Goal: Information Seeking & Learning: Learn about a topic

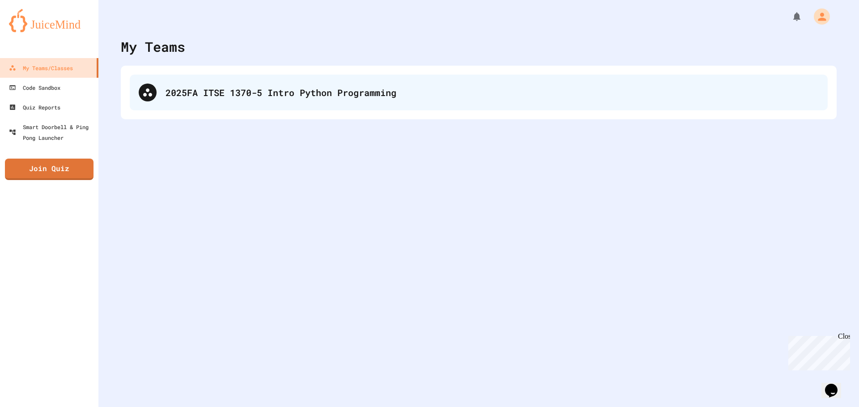
click at [187, 95] on div "2025FA ITSE 1370-5 Intro Python Programming" at bounding box center [491, 92] width 653 height 13
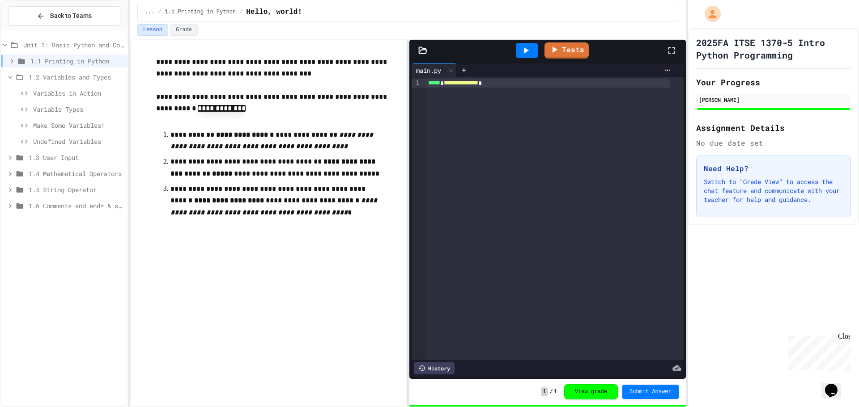
click at [12, 62] on icon at bounding box center [12, 61] width 3 height 4
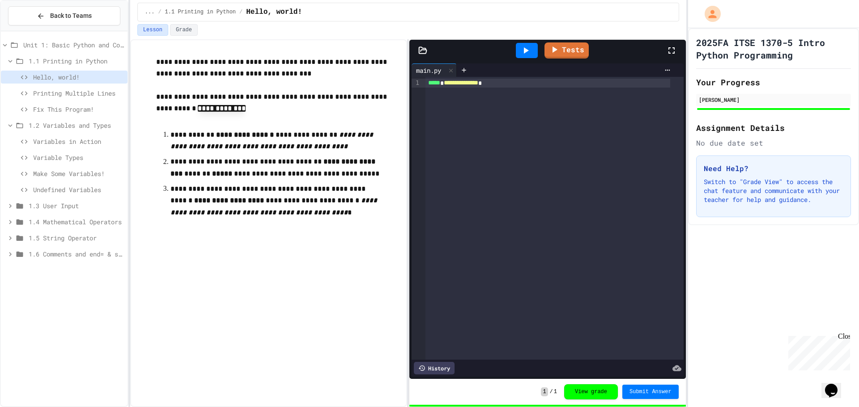
click at [12, 62] on icon at bounding box center [10, 61] width 8 height 8
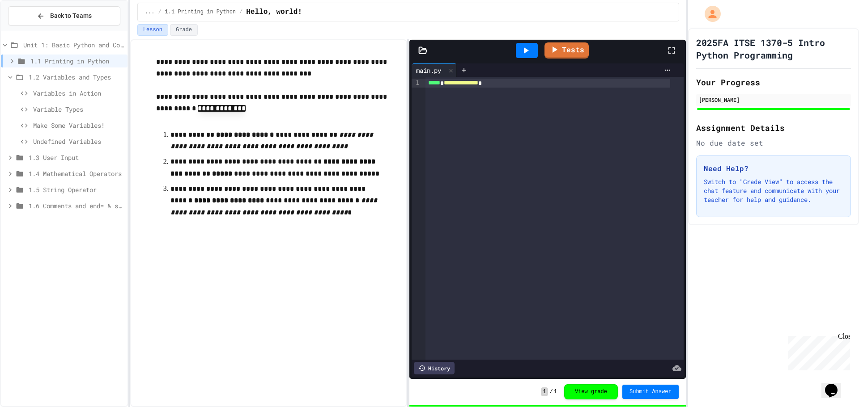
click at [10, 77] on icon at bounding box center [10, 77] width 8 height 8
click at [48, 77] on span "1.2 Variables and Types" at bounding box center [76, 76] width 95 height 9
click at [51, 92] on span "Variables in Action" at bounding box center [78, 93] width 91 height 9
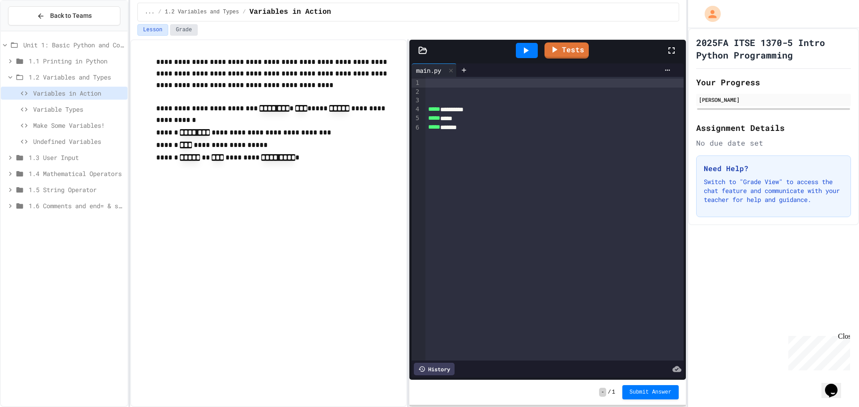
click at [179, 35] on button "Grade" at bounding box center [184, 30] width 28 height 12
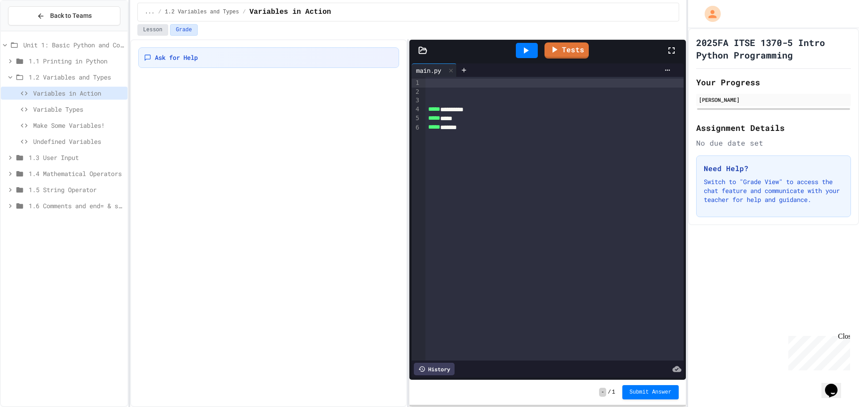
click at [156, 30] on button "Lesson" at bounding box center [152, 30] width 31 height 12
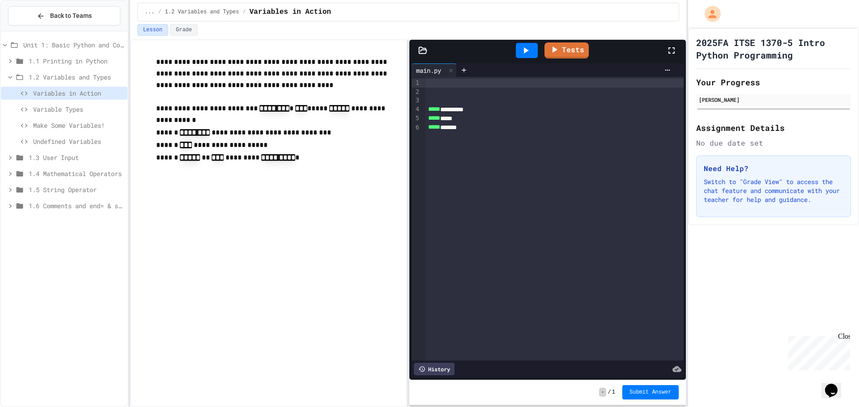
click at [434, 83] on div at bounding box center [554, 83] width 258 height 9
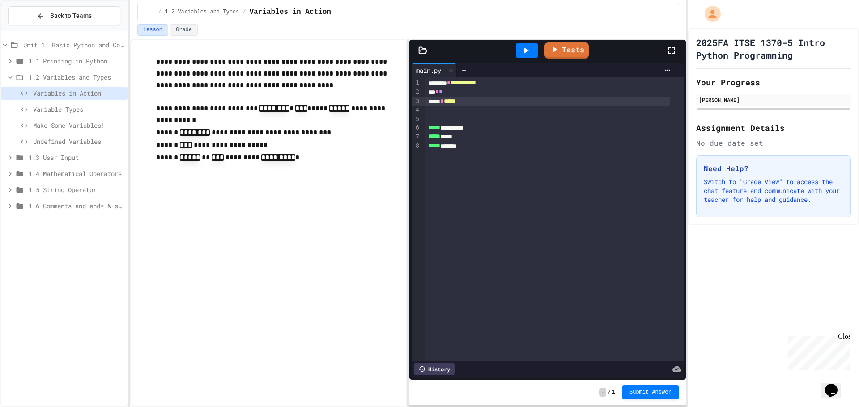
click at [526, 53] on icon at bounding box center [525, 50] width 11 height 11
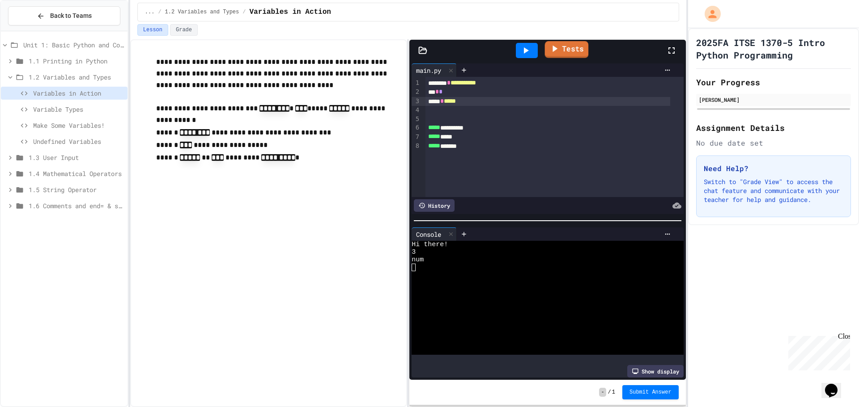
click at [579, 54] on link "Tests" at bounding box center [567, 49] width 44 height 17
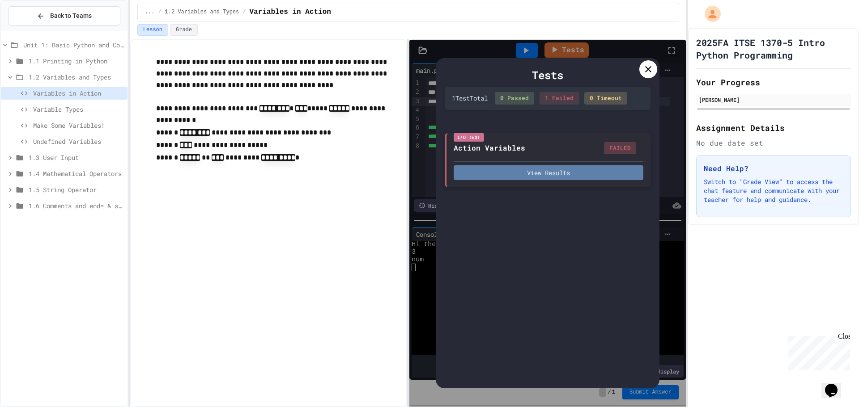
click at [549, 172] on button "View Results" at bounding box center [548, 172] width 190 height 15
click at [648, 75] on div at bounding box center [648, 69] width 18 height 18
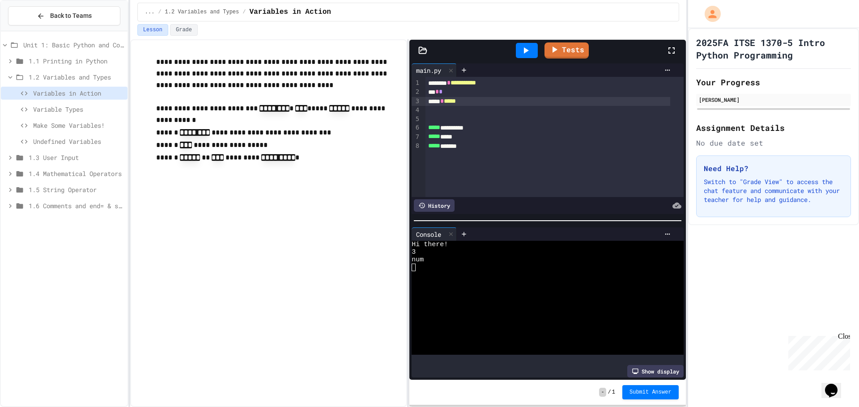
click at [456, 101] on span "*****" at bounding box center [450, 101] width 12 height 6
click at [530, 51] on icon at bounding box center [525, 50] width 11 height 11
click at [575, 54] on link "Tests" at bounding box center [566, 49] width 41 height 17
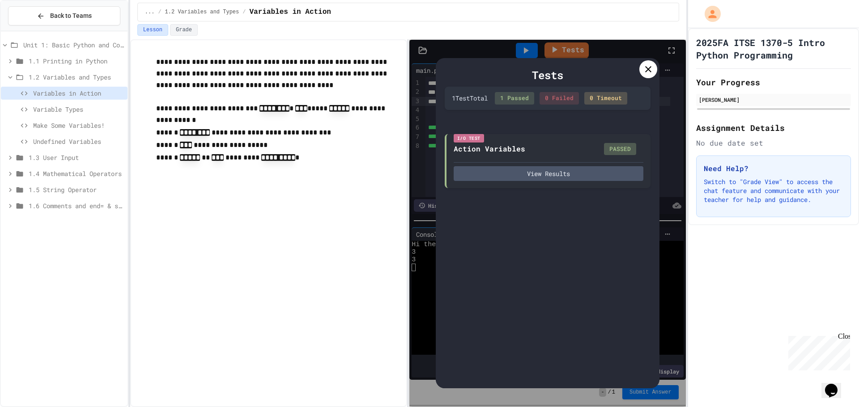
click at [643, 72] on icon at bounding box center [648, 69] width 11 height 11
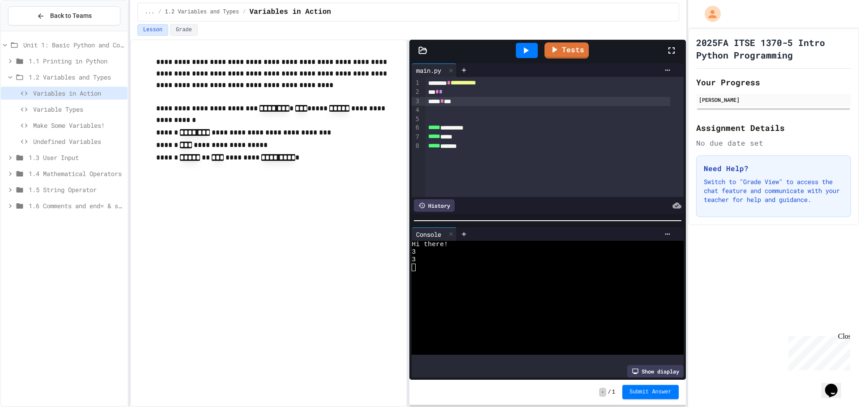
click at [657, 393] on span "Submit Answer" at bounding box center [650, 392] width 42 height 7
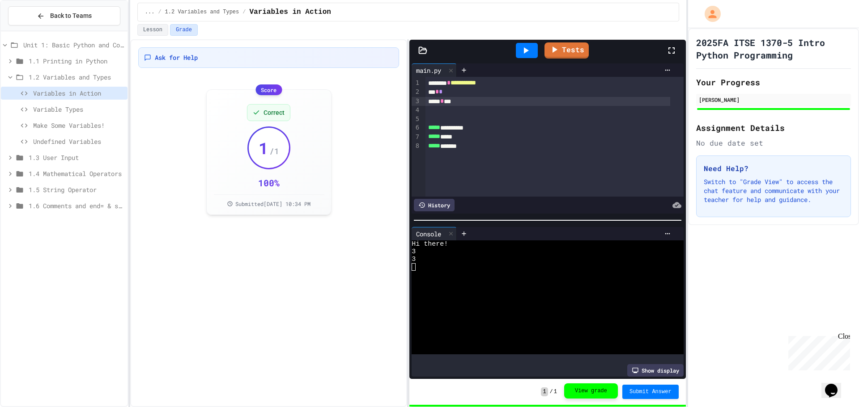
click at [607, 397] on button "View grade" at bounding box center [591, 391] width 54 height 15
click at [66, 111] on span "Variable Types" at bounding box center [78, 109] width 91 height 9
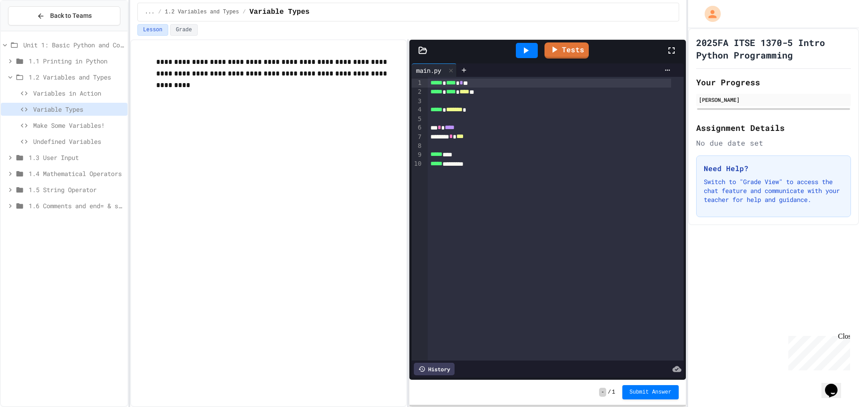
click at [78, 94] on span "Variables in Action" at bounding box center [78, 93] width 91 height 9
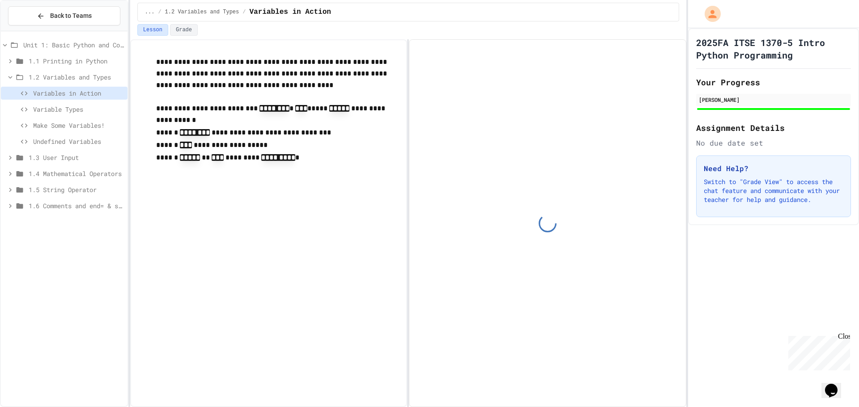
click at [82, 112] on span "Variable Types" at bounding box center [78, 109] width 91 height 9
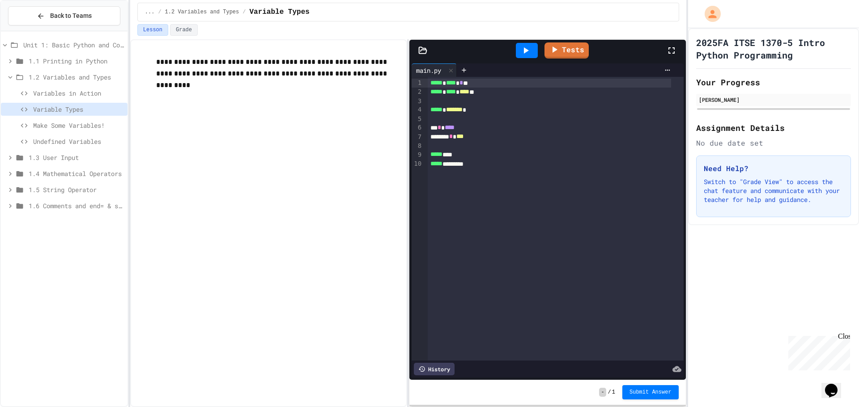
click at [520, 48] on icon at bounding box center [525, 50] width 11 height 11
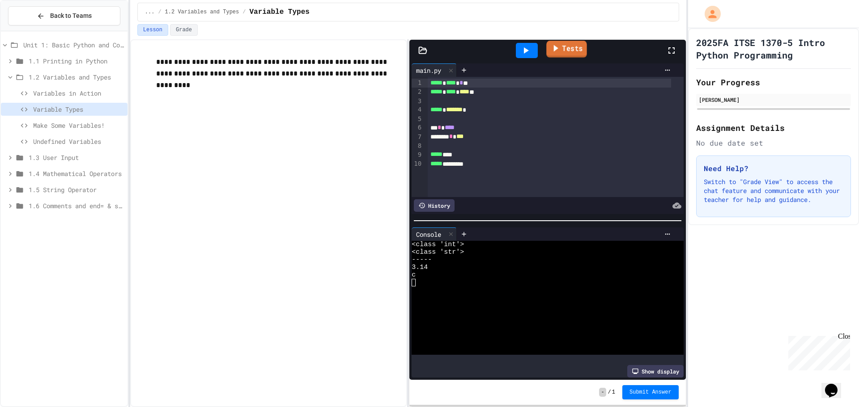
click at [552, 49] on icon at bounding box center [555, 47] width 10 height 11
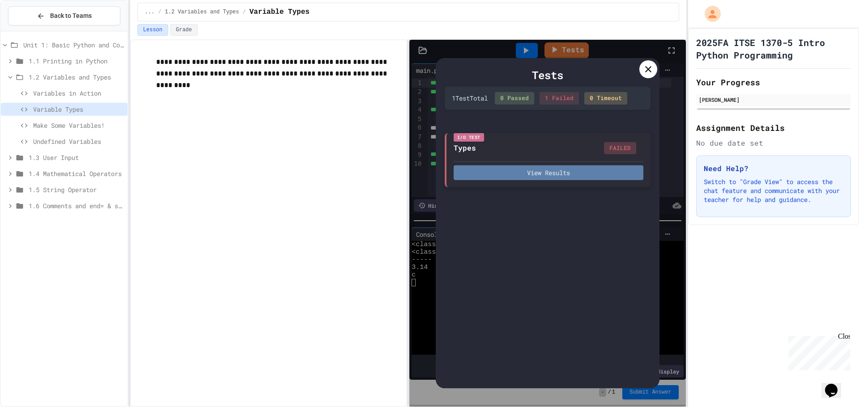
click at [538, 170] on button "View Results" at bounding box center [548, 172] width 190 height 15
click at [642, 71] on div at bounding box center [648, 69] width 18 height 18
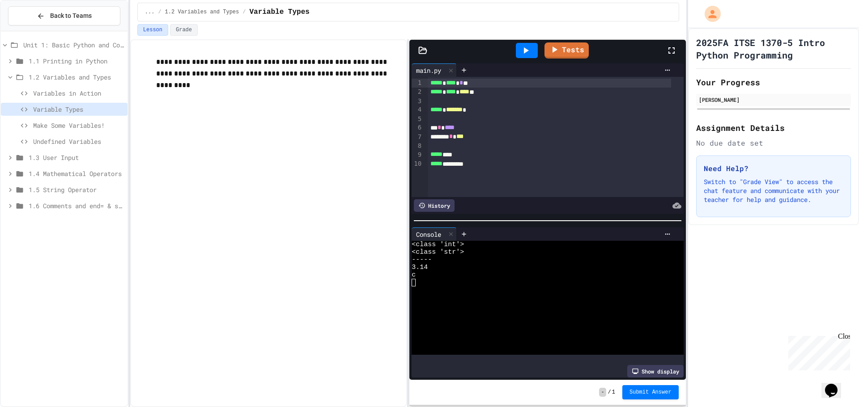
click at [489, 166] on div "***** *********" at bounding box center [549, 164] width 243 height 9
click at [449, 156] on div "***** ****" at bounding box center [549, 154] width 243 height 9
click at [533, 47] on div at bounding box center [527, 50] width 22 height 15
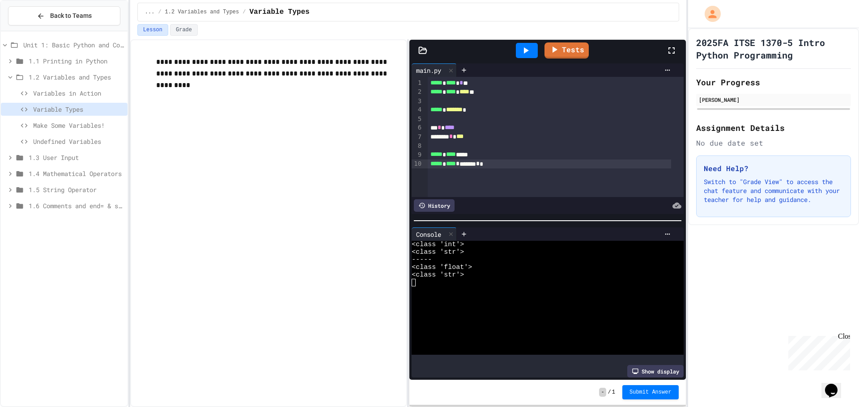
click at [562, 53] on link "Tests" at bounding box center [566, 50] width 44 height 16
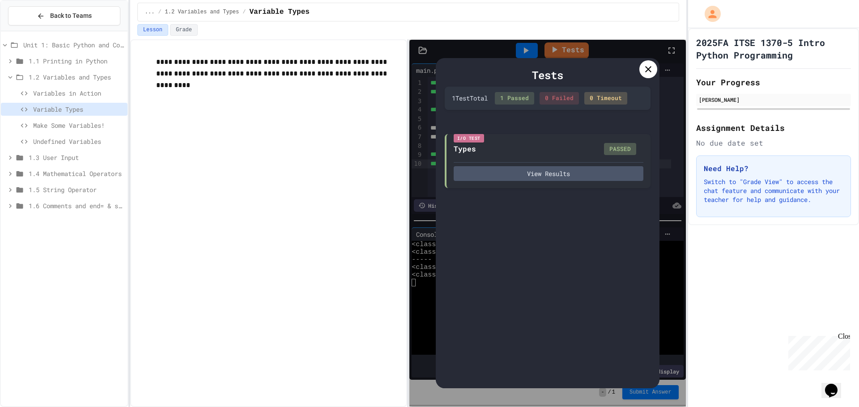
click at [652, 74] on icon at bounding box center [648, 69] width 11 height 11
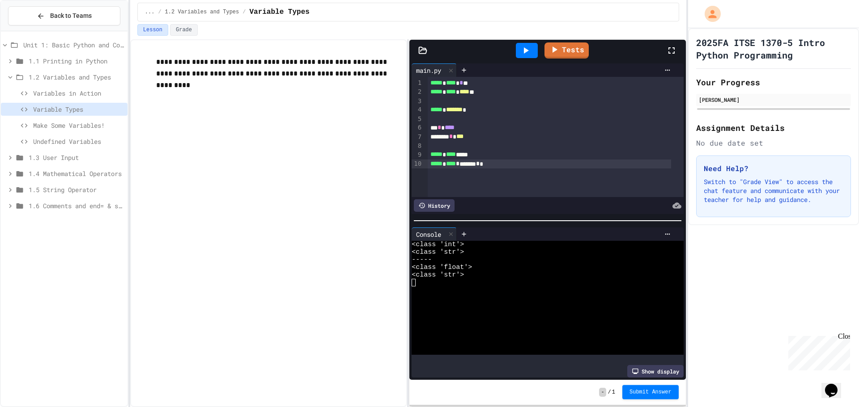
click at [648, 381] on div "- / 1 Submit Answer" at bounding box center [547, 392] width 276 height 25
click at [650, 391] on span "Submit Answer" at bounding box center [650, 391] width 42 height 7
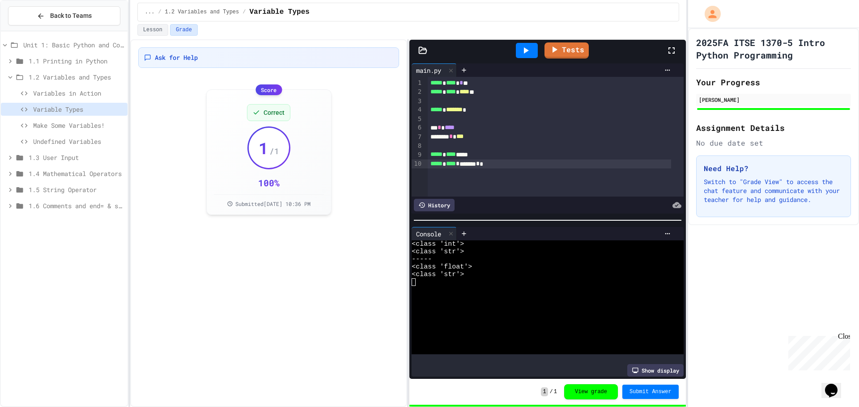
click at [75, 128] on span "Make Some Variables!" at bounding box center [78, 125] width 91 height 9
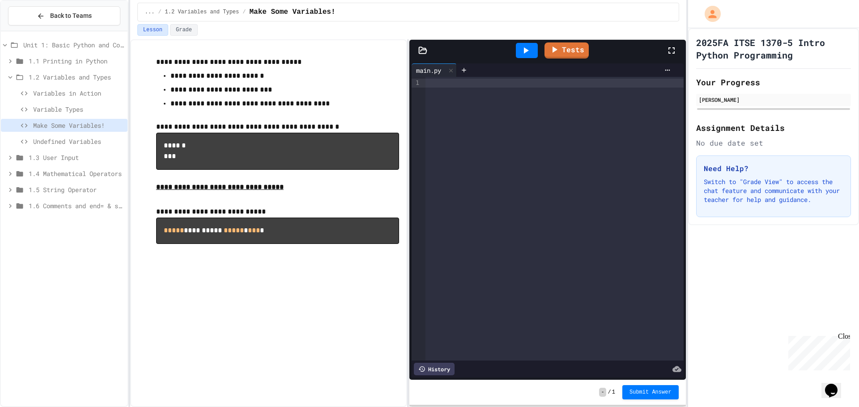
click at [450, 85] on div at bounding box center [554, 83] width 258 height 9
click at [433, 85] on div "**** * ********" at bounding box center [547, 83] width 245 height 9
click at [497, 85] on div "**** * ********" at bounding box center [547, 83] width 245 height 9
click at [529, 54] on icon at bounding box center [525, 50] width 11 height 11
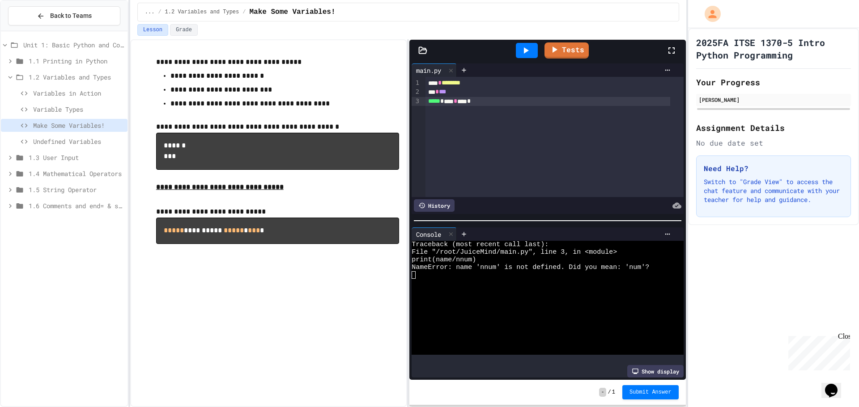
click at [466, 103] on div "***** * **** * **** *" at bounding box center [547, 101] width 245 height 9
click at [523, 57] on div at bounding box center [527, 50] width 22 height 15
click at [473, 102] on div "**********" at bounding box center [547, 101] width 245 height 9
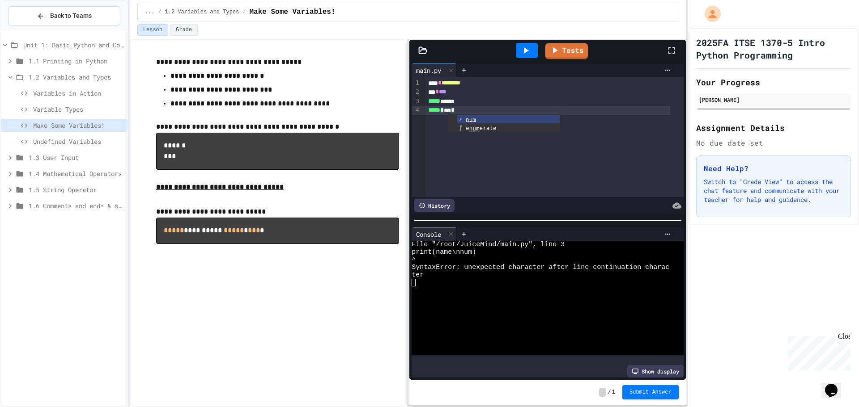
click at [534, 52] on div at bounding box center [527, 50] width 22 height 15
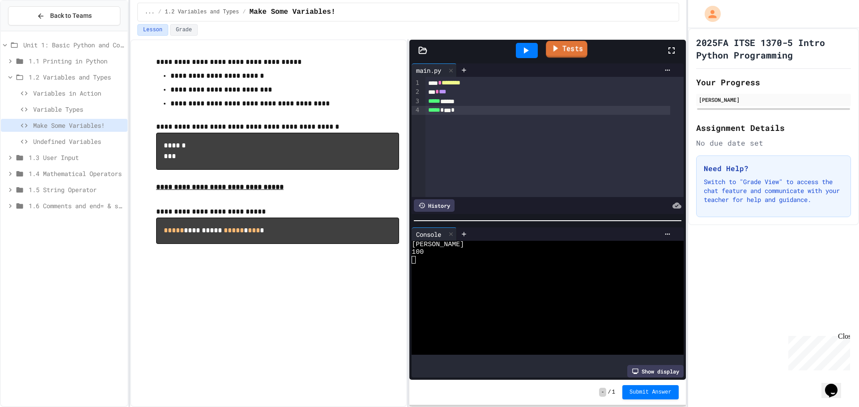
click at [566, 53] on link "Tests" at bounding box center [567, 49] width 42 height 17
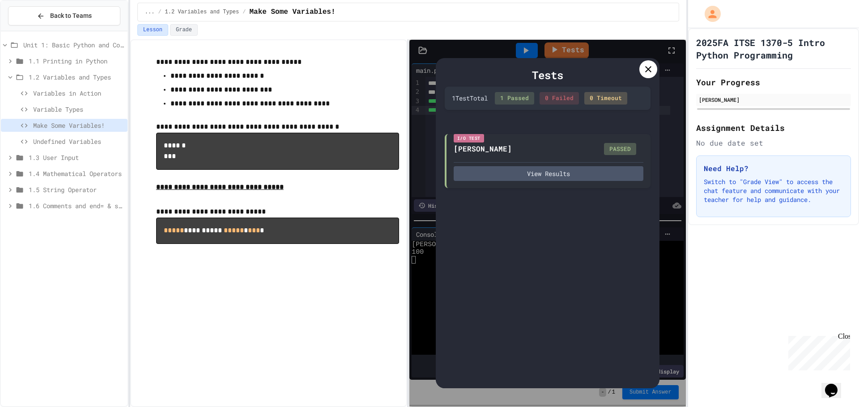
click at [642, 72] on div at bounding box center [648, 69] width 18 height 18
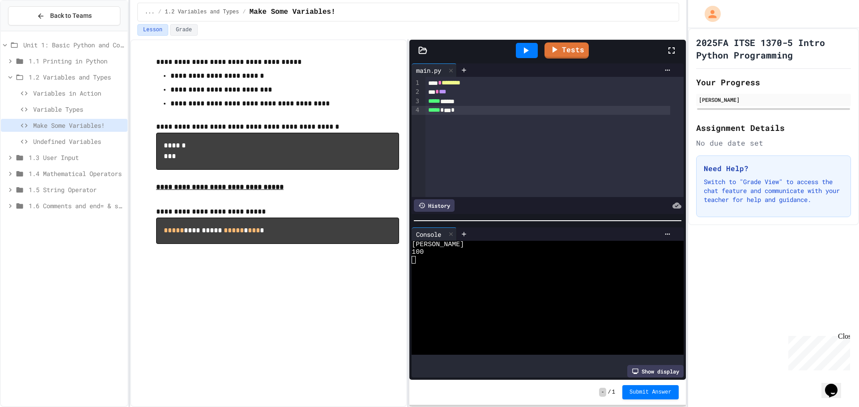
click at [646, 393] on span "Submit Answer" at bounding box center [650, 392] width 42 height 7
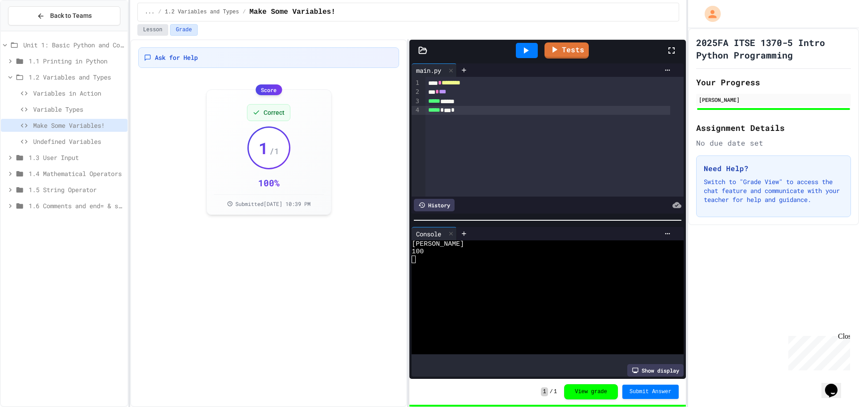
click at [152, 28] on button "Lesson" at bounding box center [152, 30] width 31 height 12
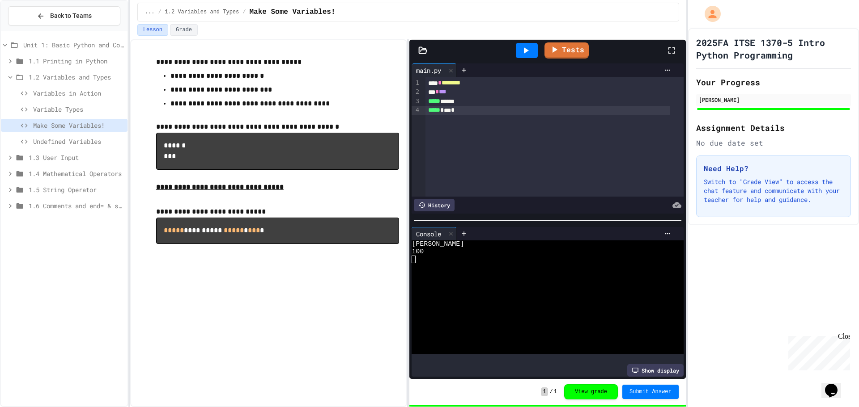
click at [76, 142] on span "Undefined Variables" at bounding box center [78, 141] width 91 height 9
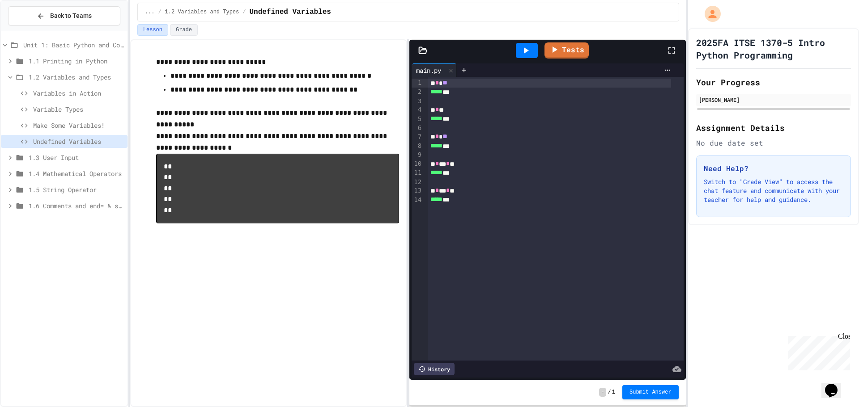
click at [529, 52] on icon at bounding box center [525, 50] width 11 height 11
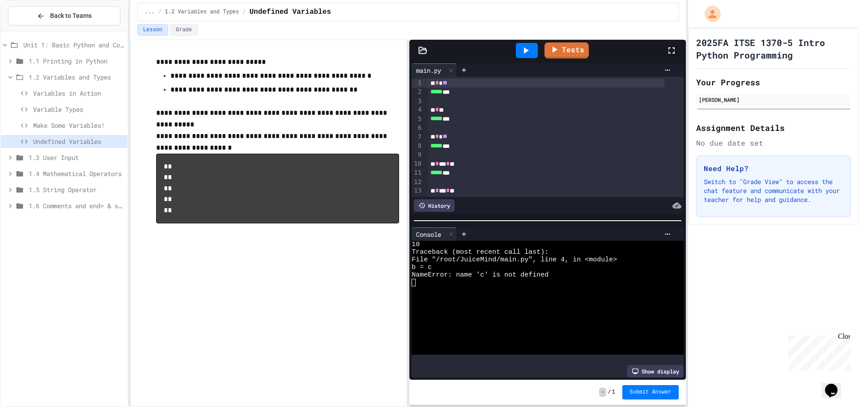
click at [450, 110] on div "* * *" at bounding box center [546, 110] width 237 height 9
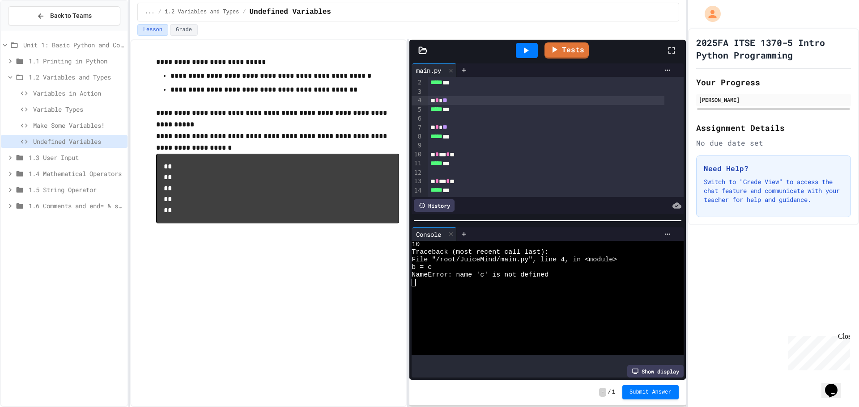
scroll to position [20, 0]
click at [456, 123] on div "* * **" at bounding box center [546, 127] width 237 height 9
click at [466, 105] on div "***** * * *" at bounding box center [546, 109] width 237 height 9
click at [467, 123] on div "* * *" at bounding box center [546, 127] width 237 height 9
click at [445, 177] on div "* * * * *" at bounding box center [546, 181] width 237 height 9
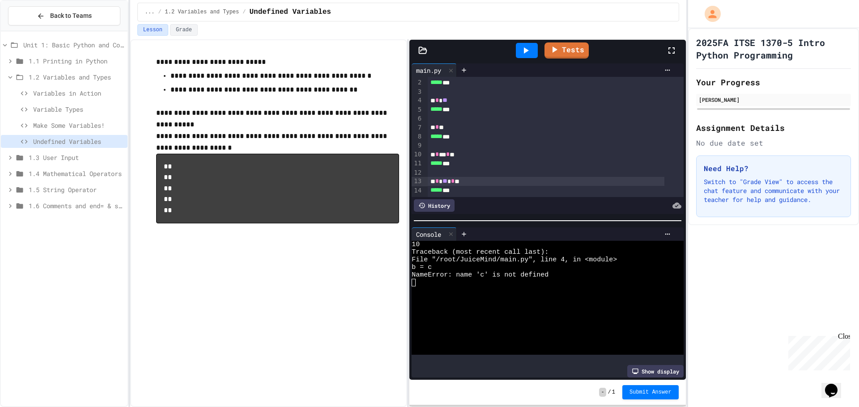
click at [529, 46] on icon at bounding box center [525, 50] width 11 height 11
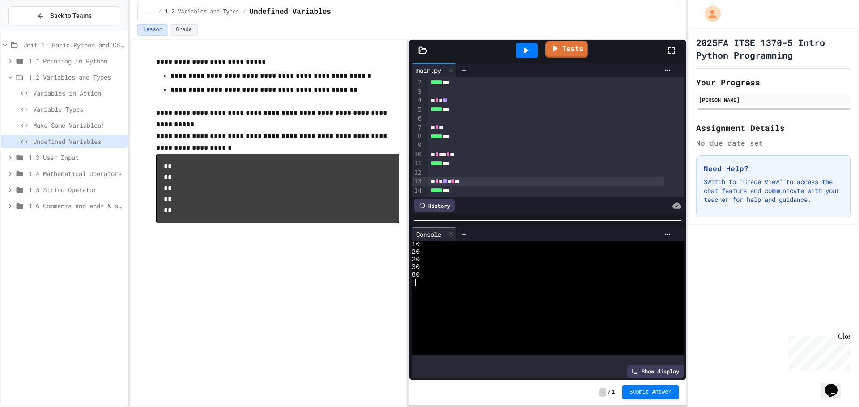
click at [555, 45] on icon at bounding box center [555, 48] width 10 height 11
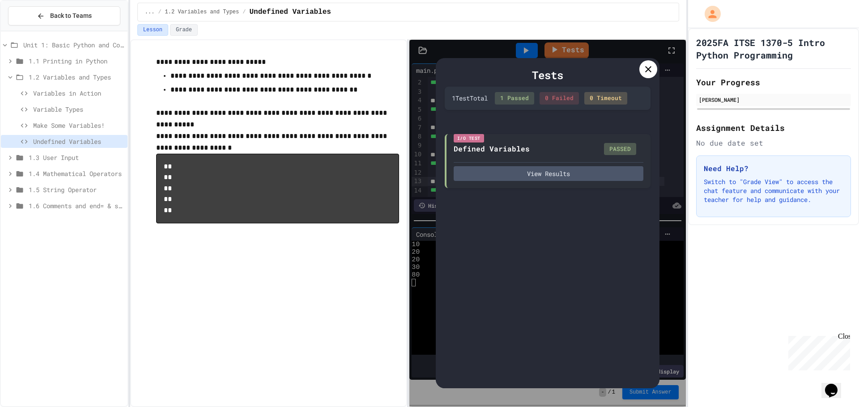
click at [644, 69] on icon at bounding box center [648, 69] width 11 height 11
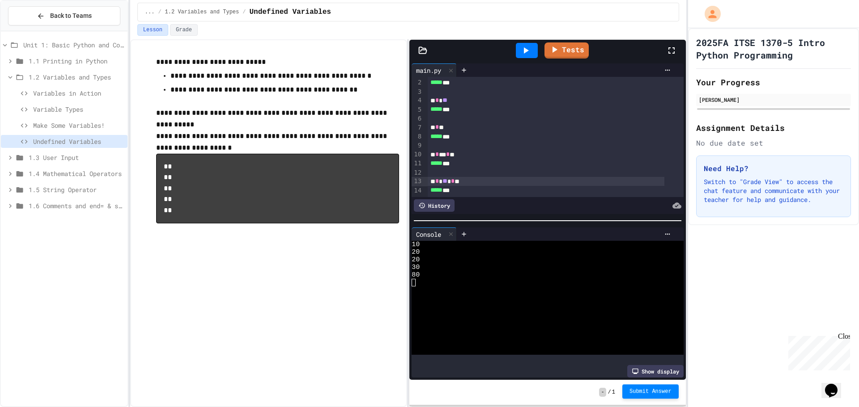
click at [652, 397] on button "Submit Answer" at bounding box center [650, 392] width 56 height 14
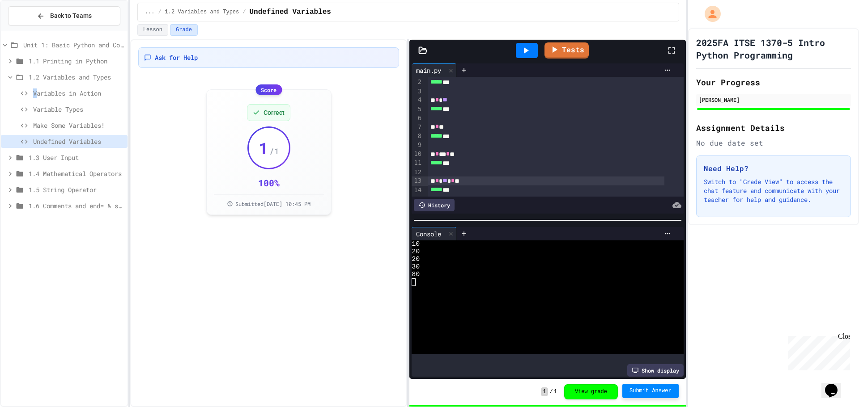
click at [36, 93] on div "Variables in Action" at bounding box center [64, 93] width 127 height 13
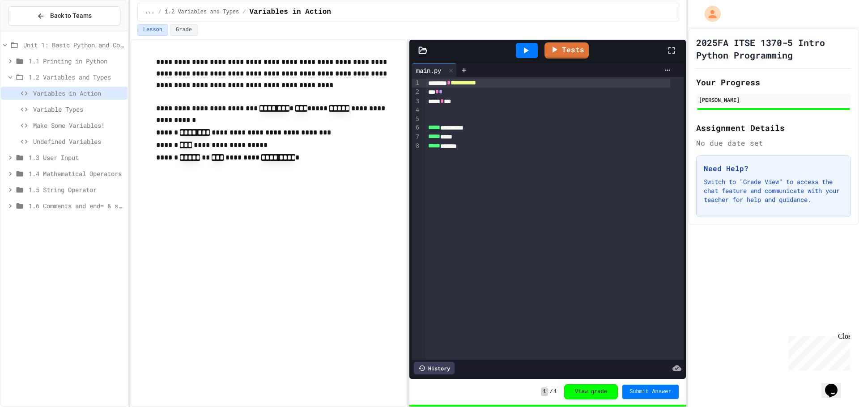
click at [76, 141] on span "Undefined Variables" at bounding box center [78, 141] width 91 height 9
